Goal: Transaction & Acquisition: Purchase product/service

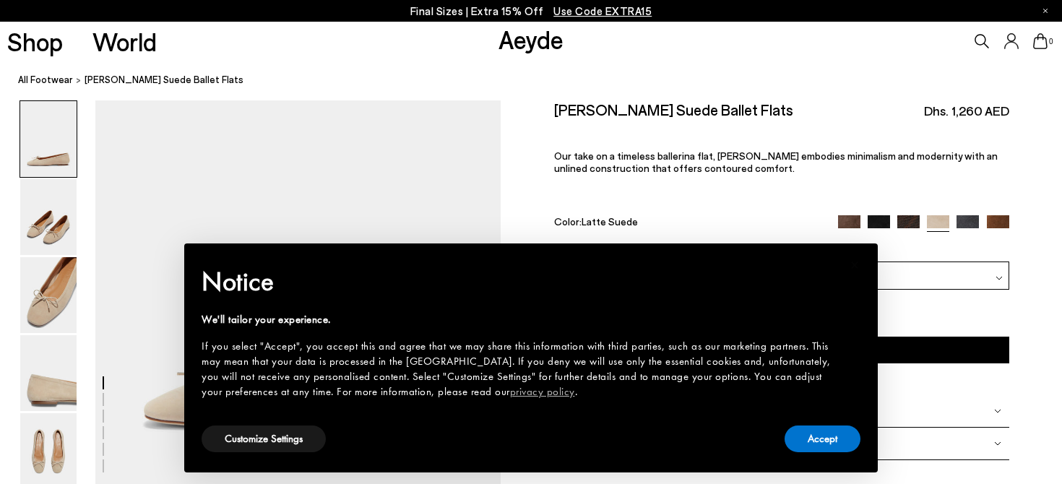
click at [819, 458] on div "× Notice We'll tailor your experience. If you select "Accept", you accept this …" at bounding box center [531, 358] width 682 height 218
click at [801, 441] on button "Accept" at bounding box center [823, 439] width 76 height 27
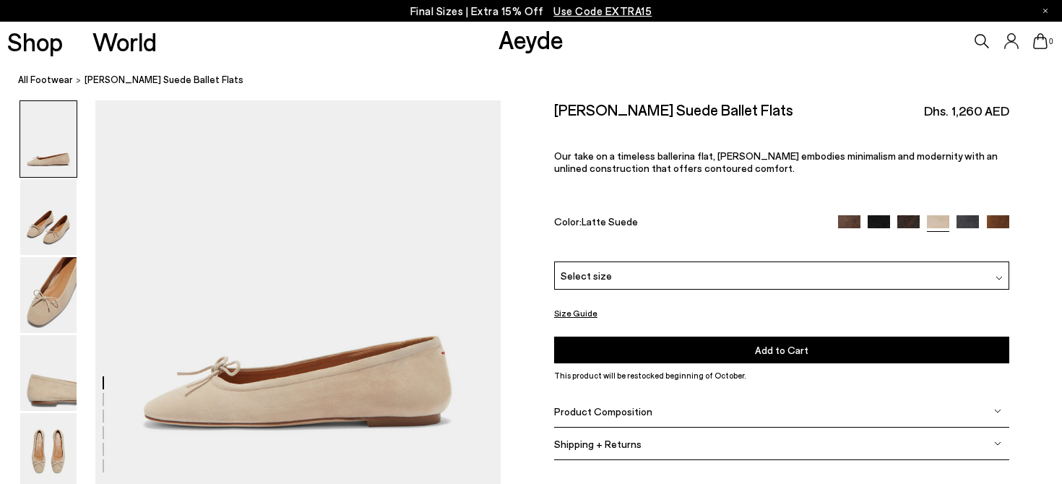
scroll to position [53, 0]
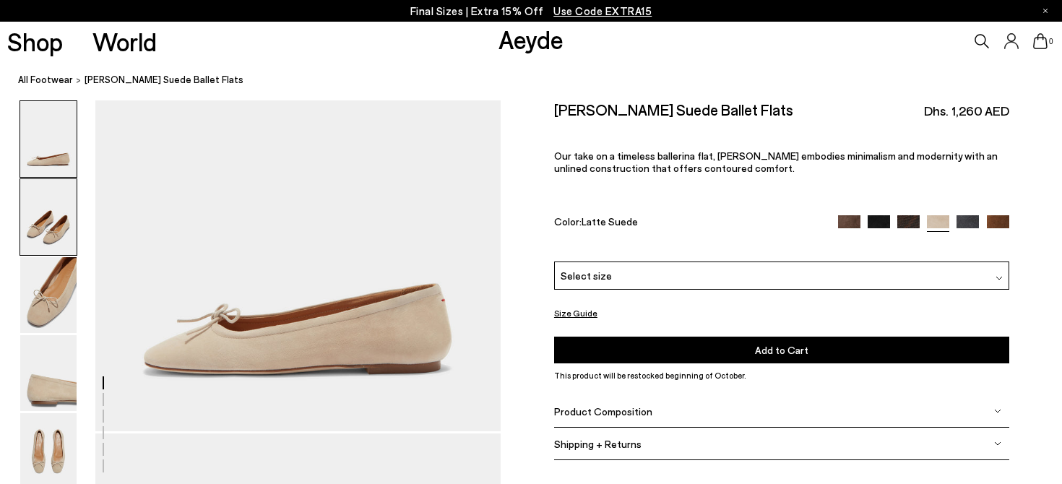
click at [64, 218] on img at bounding box center [48, 217] width 56 height 76
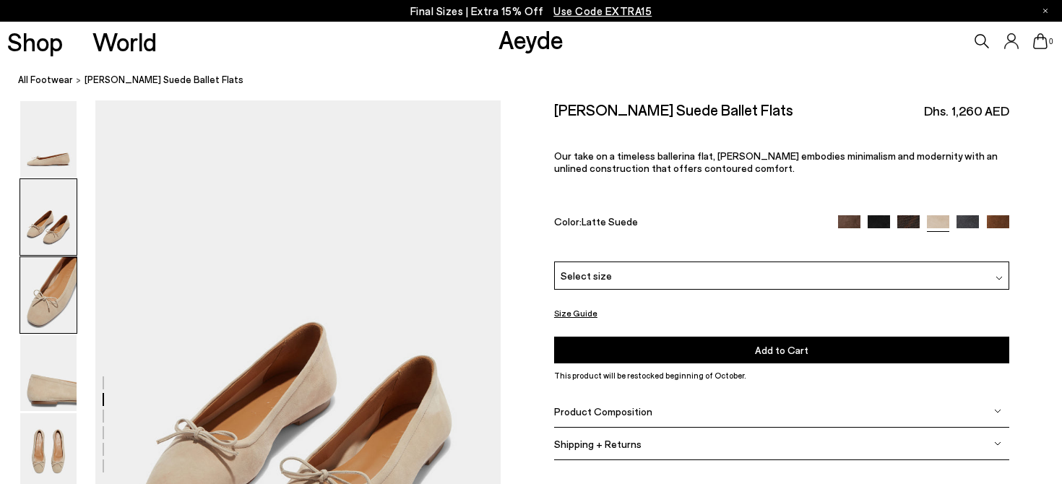
click at [72, 272] on img at bounding box center [48, 295] width 56 height 76
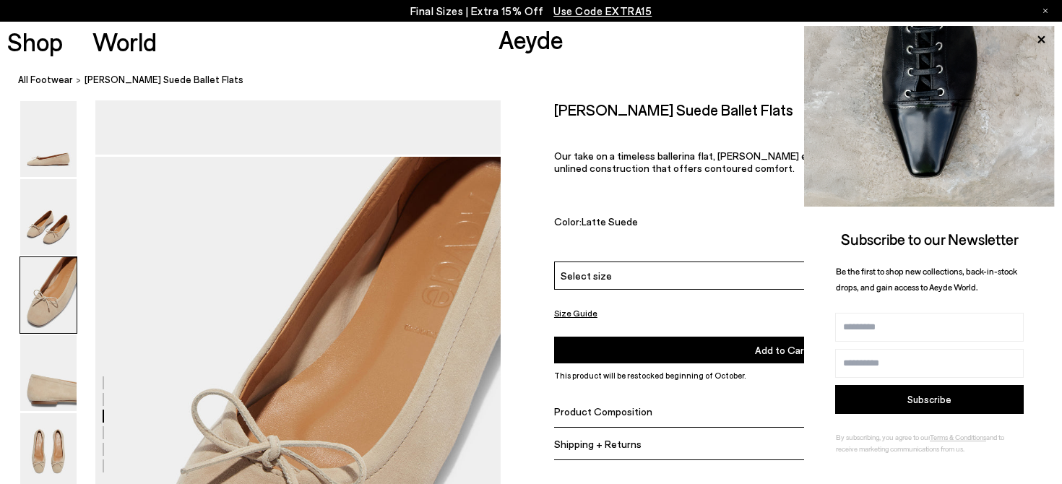
scroll to position [930, 0]
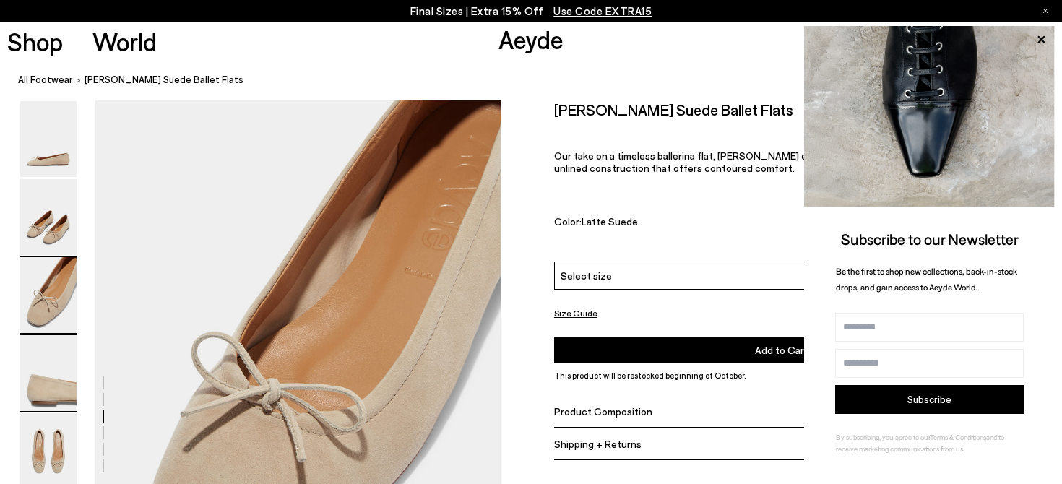
click at [48, 355] on img at bounding box center [48, 373] width 56 height 76
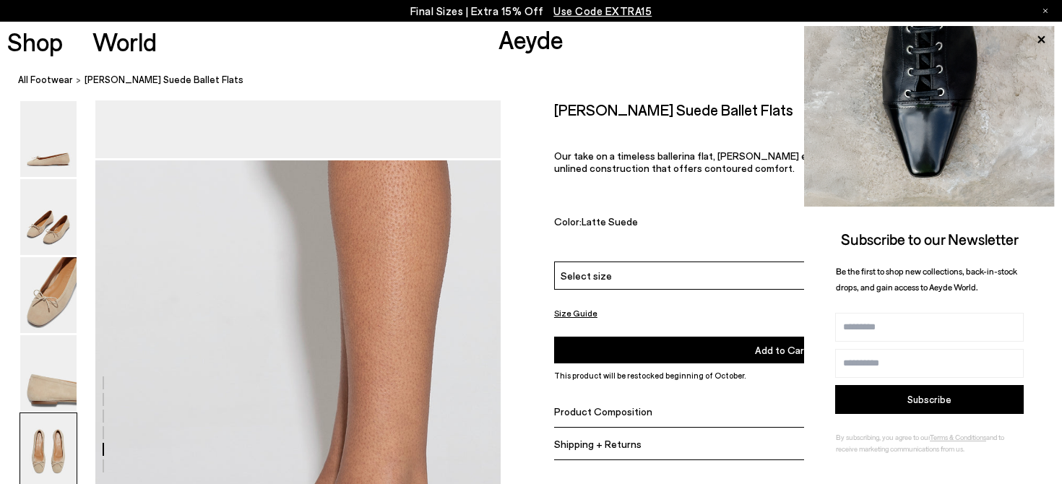
scroll to position [2457, 0]
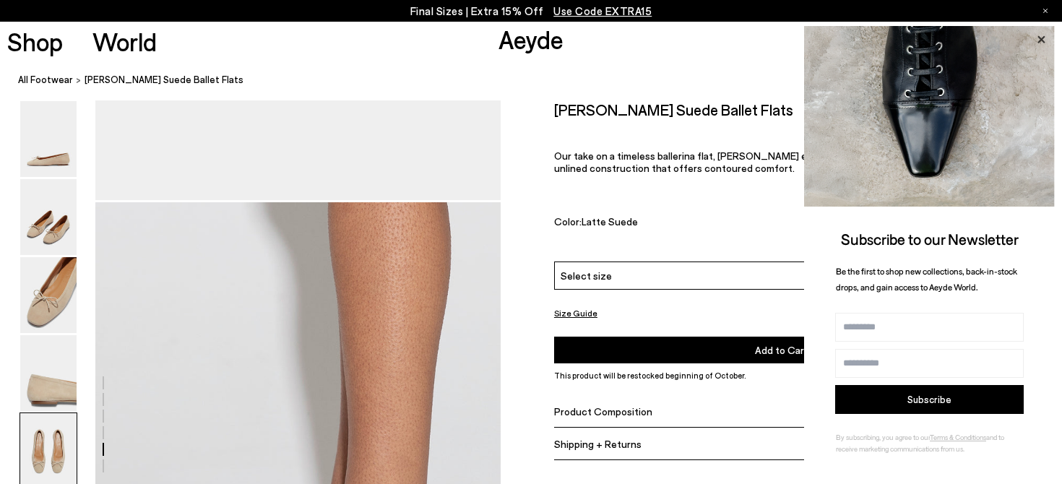
click at [1039, 40] on icon at bounding box center [1041, 39] width 19 height 19
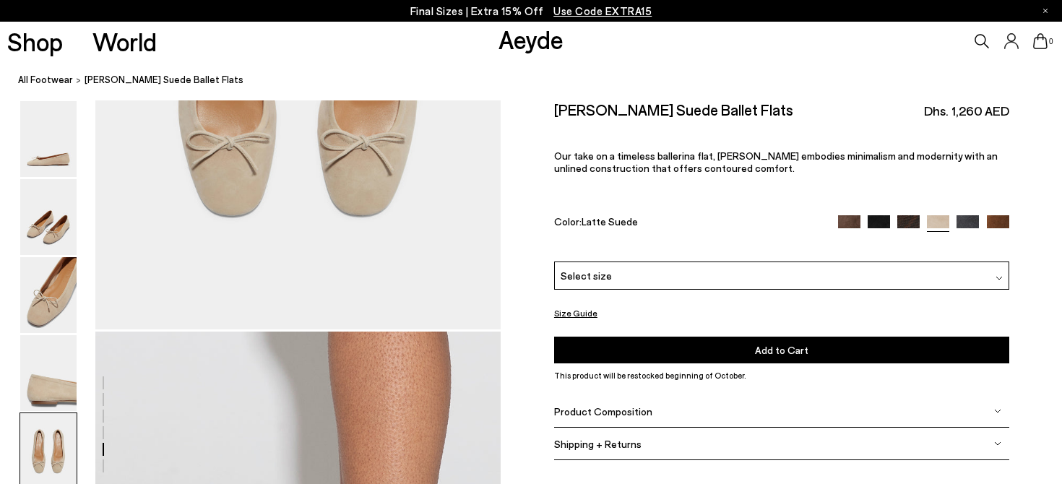
scroll to position [2331, 0]
click at [993, 215] on img at bounding box center [998, 226] width 22 height 22
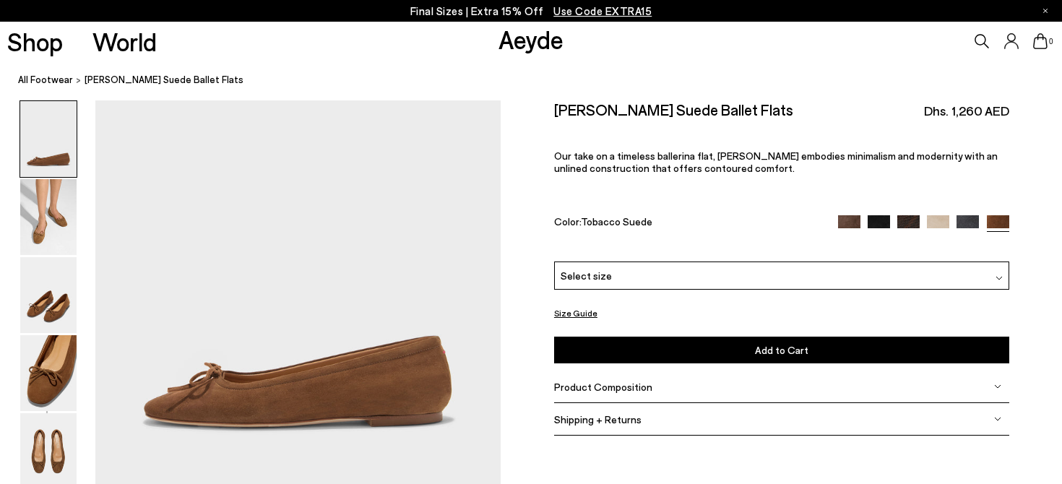
click at [848, 215] on img at bounding box center [849, 226] width 22 height 22
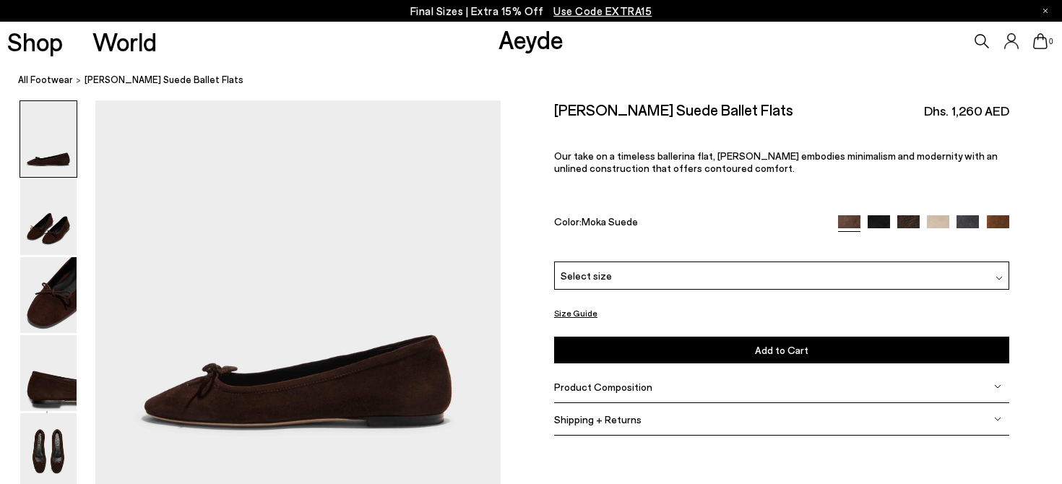
click at [909, 215] on img at bounding box center [909, 226] width 22 height 22
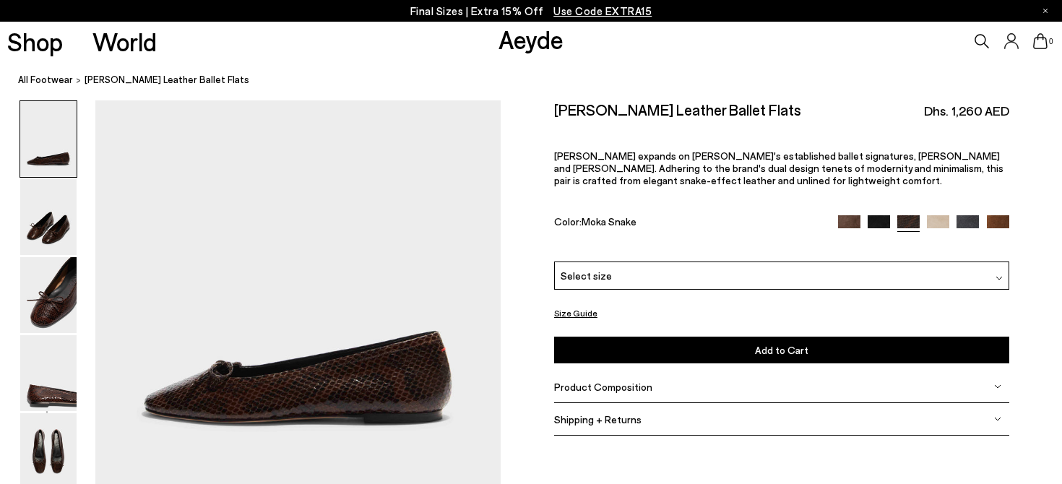
click at [877, 215] on div at bounding box center [923, 223] width 171 height 17
click at [882, 215] on img at bounding box center [879, 226] width 22 height 22
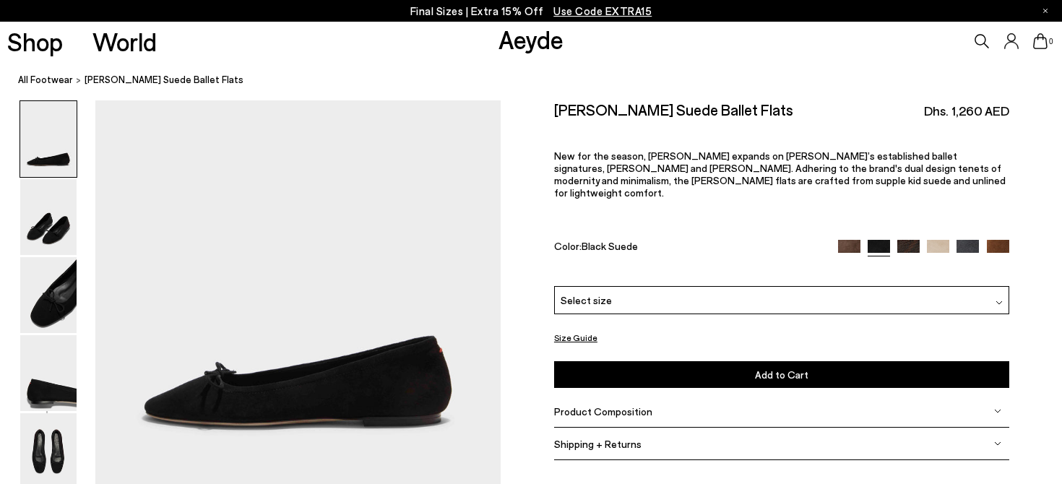
click at [977, 240] on img at bounding box center [968, 251] width 22 height 22
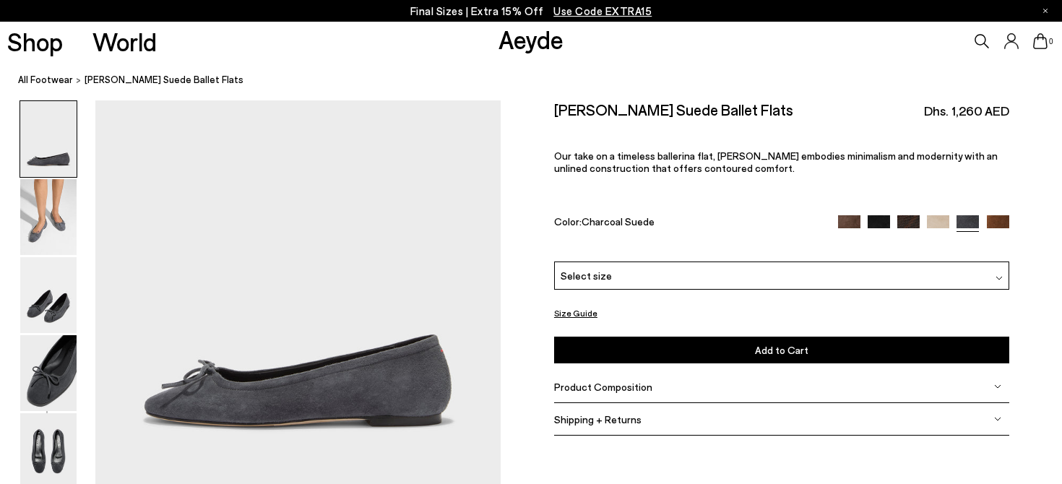
click at [998, 215] on img at bounding box center [998, 226] width 22 height 22
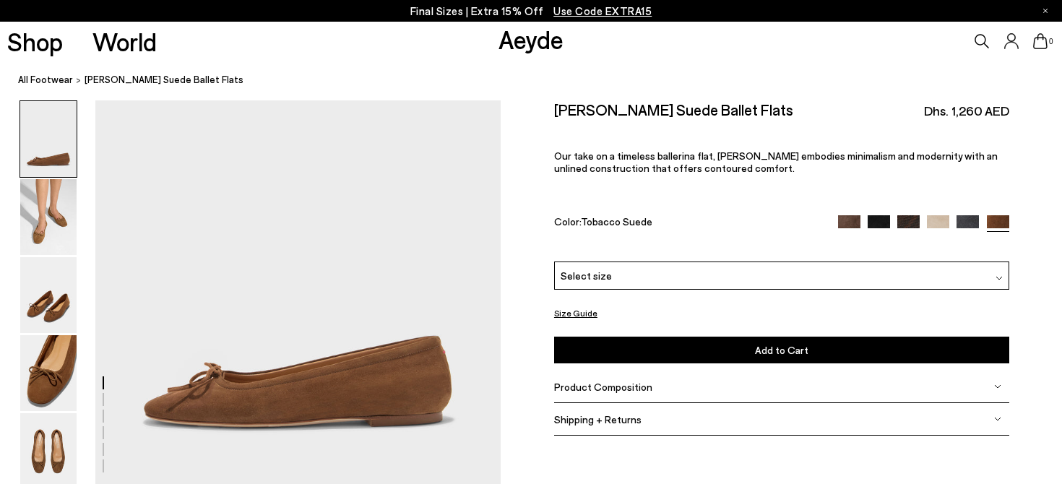
click at [854, 215] on img at bounding box center [849, 226] width 22 height 22
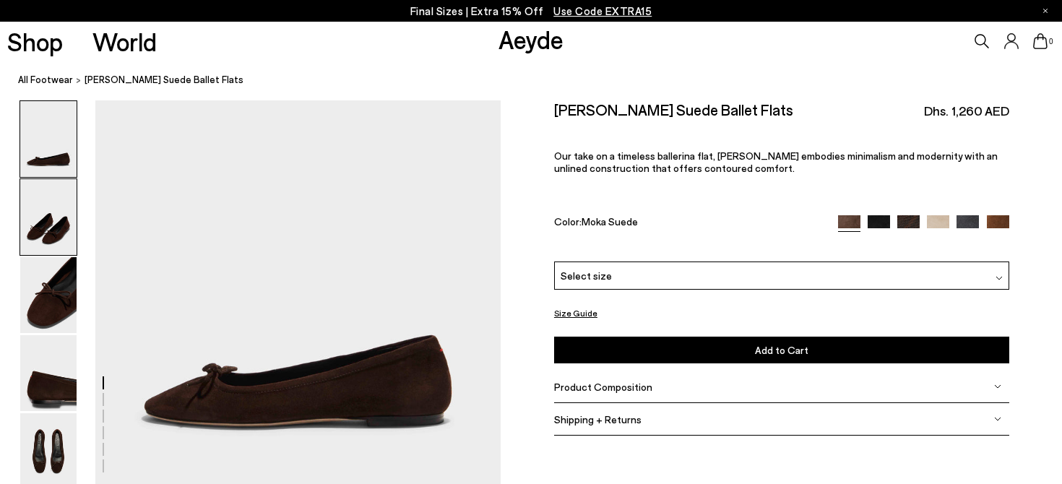
click at [39, 234] on img at bounding box center [48, 217] width 56 height 76
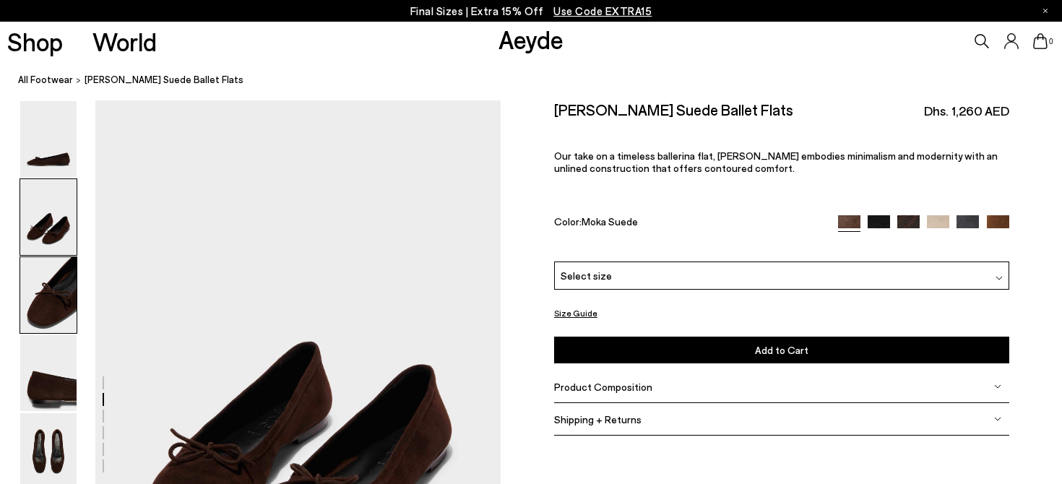
click at [54, 285] on img at bounding box center [48, 295] width 56 height 76
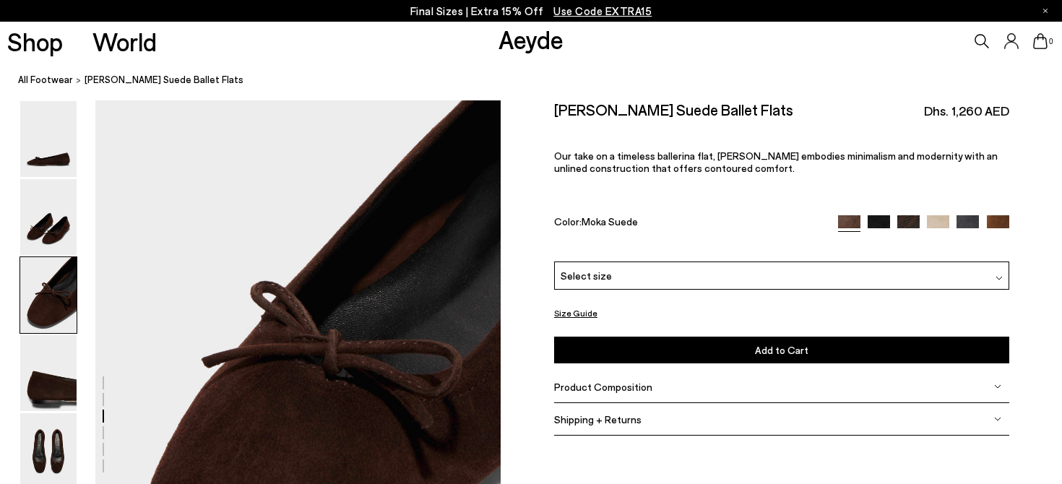
scroll to position [930, 0]
click at [66, 369] on img at bounding box center [48, 373] width 56 height 76
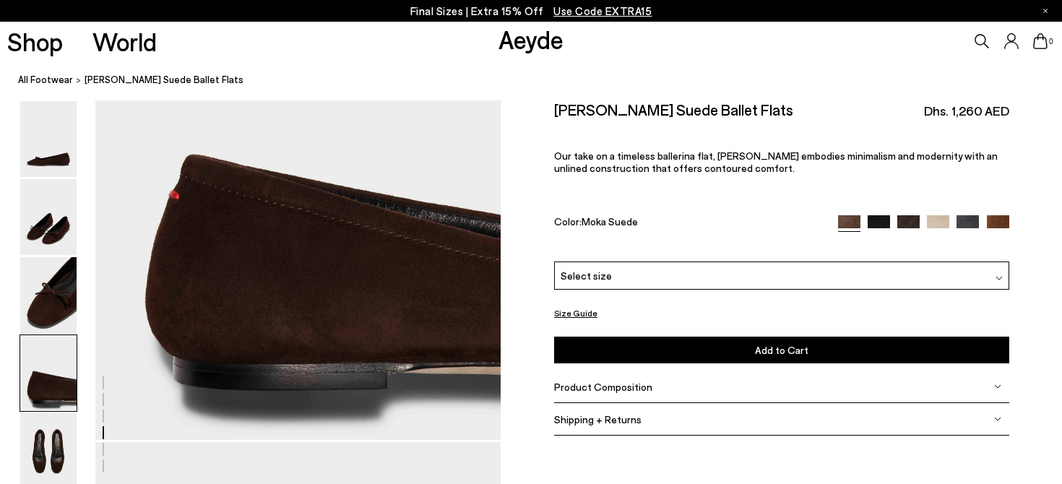
scroll to position [1683, 0]
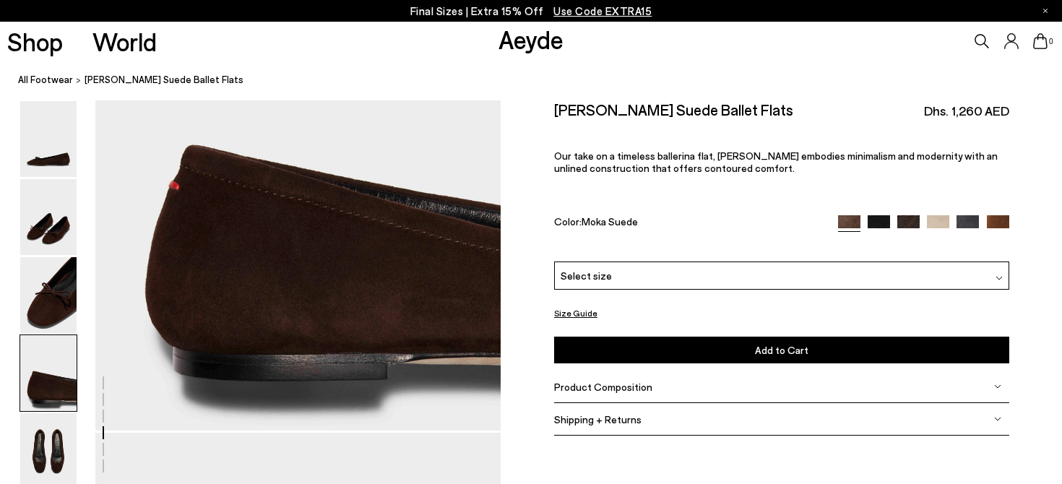
click at [596, 268] on span "Select size" at bounding box center [586, 275] width 51 height 15
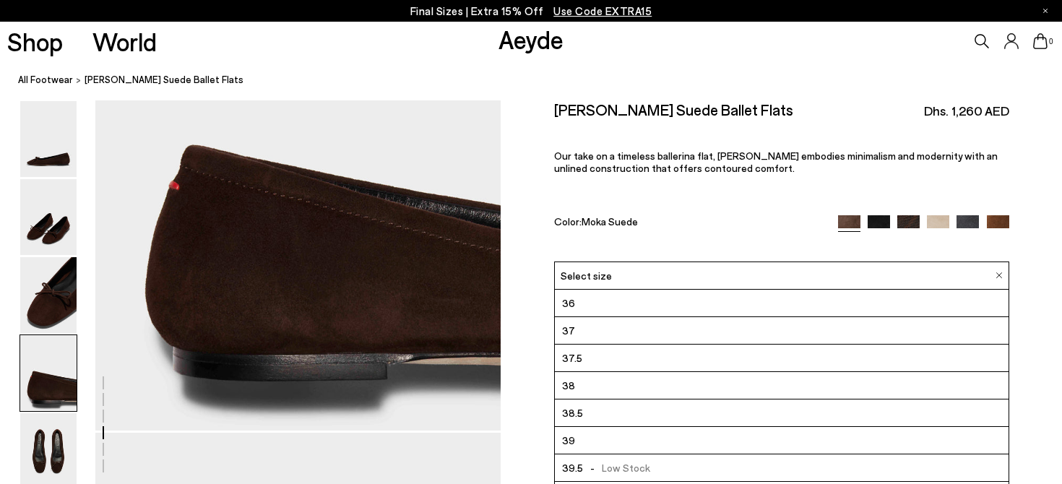
click at [593, 268] on span "Select size" at bounding box center [586, 275] width 51 height 15
